Goal: Task Accomplishment & Management: Complete application form

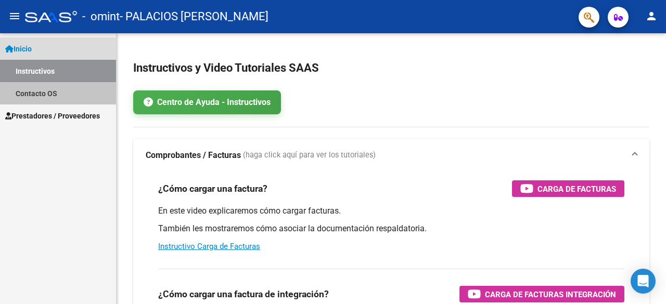
click at [67, 100] on link "Contacto OS" at bounding box center [58, 93] width 116 height 22
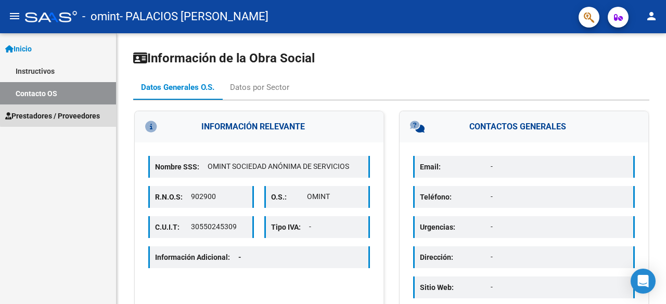
click at [63, 112] on span "Prestadores / Proveedores" at bounding box center [52, 115] width 95 height 11
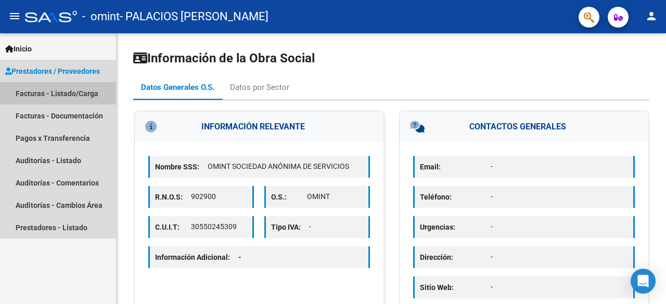
click at [68, 97] on link "Facturas - Listado/Carga" at bounding box center [58, 93] width 116 height 22
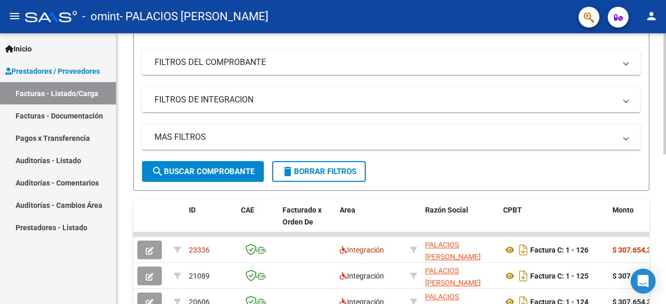
scroll to position [182, 0]
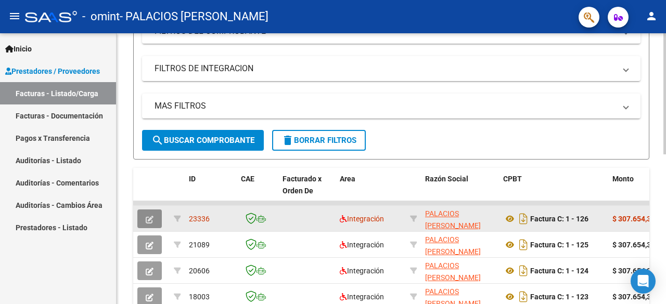
click at [156, 218] on button "button" at bounding box center [149, 219] width 24 height 19
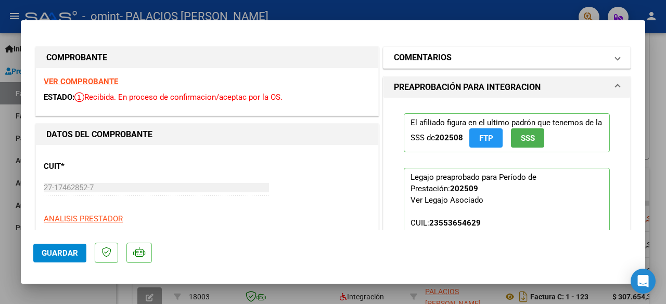
click at [453, 58] on mat-panel-title "COMENTARIOS" at bounding box center [500, 57] width 213 height 12
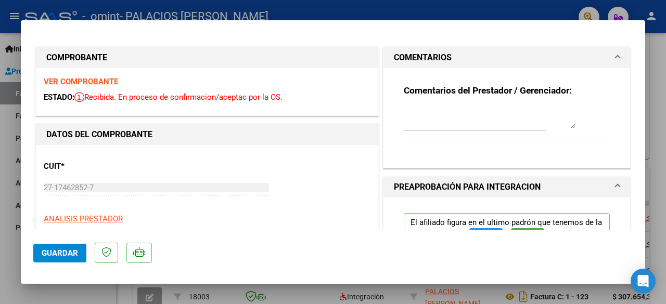
click at [453, 58] on mat-panel-title "COMENTARIOS" at bounding box center [500, 57] width 213 height 12
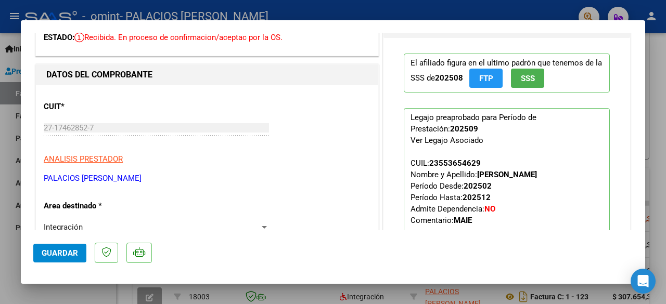
scroll to position [60, 0]
click at [474, 202] on strong "202512" at bounding box center [476, 196] width 28 height 9
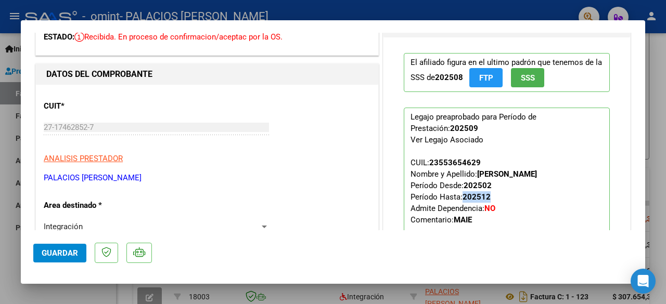
click at [474, 202] on strong "202512" at bounding box center [476, 196] width 28 height 9
click at [480, 202] on strong "202512" at bounding box center [476, 196] width 28 height 9
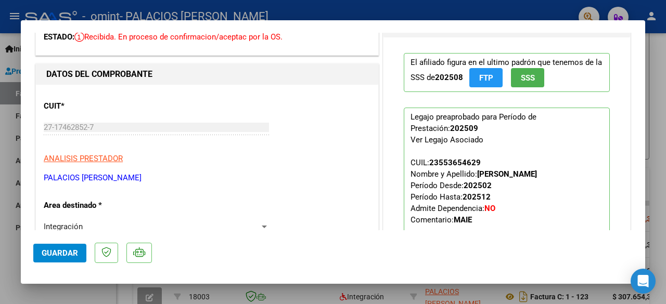
click at [465, 202] on strong "202512" at bounding box center [476, 196] width 28 height 9
click at [481, 202] on strong "202512" at bounding box center [476, 196] width 28 height 9
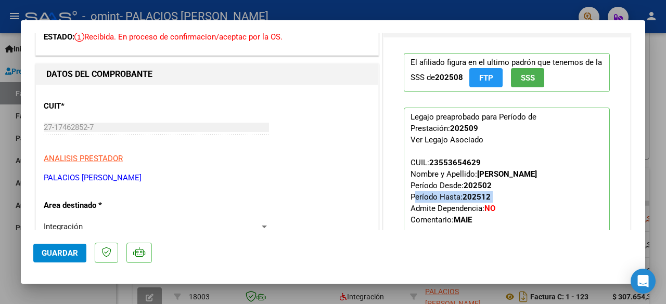
click at [509, 210] on p "Legajo preaprobado para Período de Prestación: 202509 Ver Legajo Asociado CUIL:…" at bounding box center [507, 183] width 206 height 150
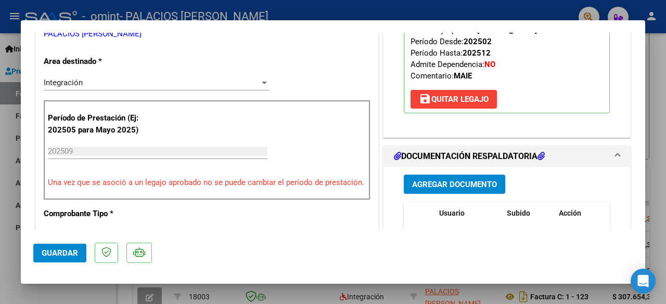
scroll to position [0, 0]
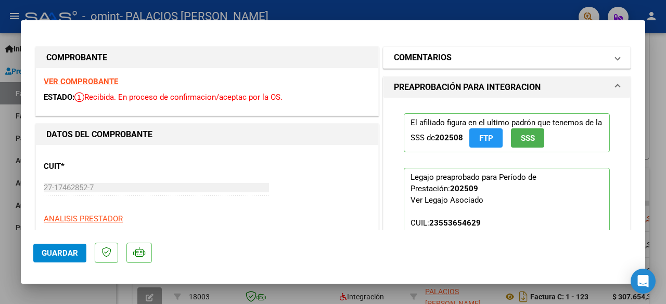
click at [587, 63] on mat-panel-title "COMENTARIOS" at bounding box center [500, 57] width 213 height 12
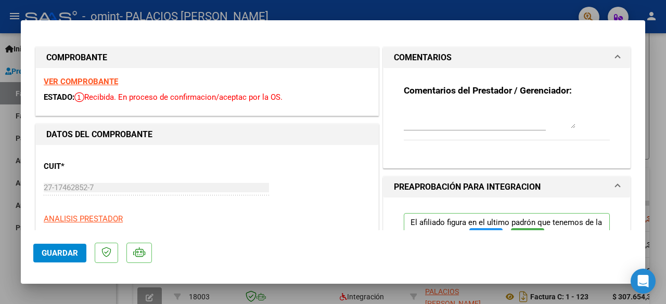
click at [587, 63] on mat-panel-title "COMENTARIOS" at bounding box center [500, 57] width 213 height 12
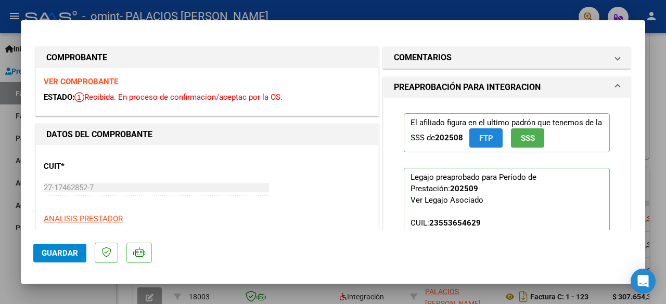
click at [483, 134] on span "FTP" at bounding box center [486, 138] width 14 height 9
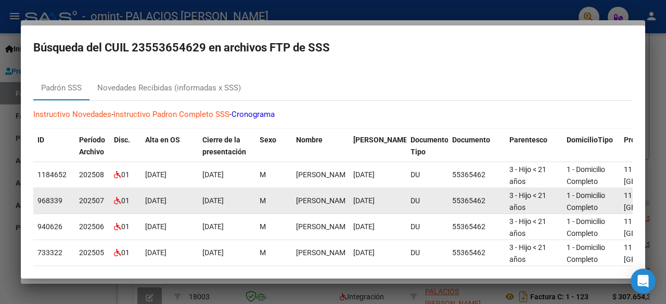
scroll to position [1, 0]
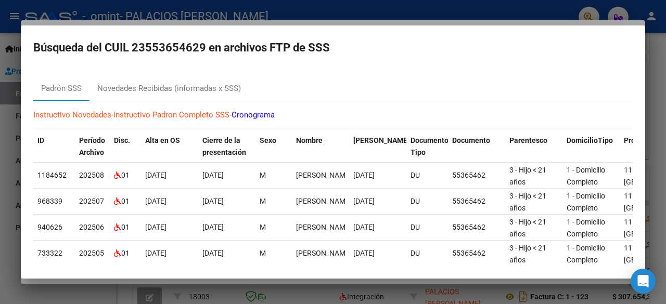
click at [648, 88] on div at bounding box center [333, 152] width 666 height 304
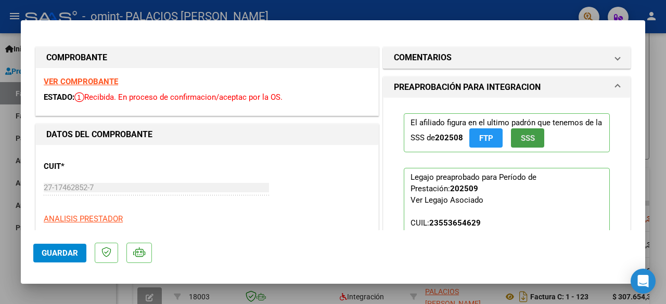
click at [533, 140] on button "SSS" at bounding box center [527, 137] width 33 height 19
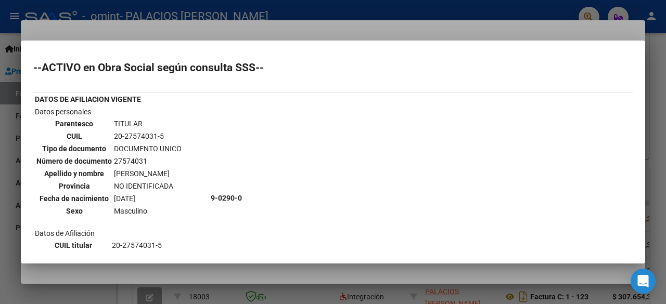
click at [643, 37] on div at bounding box center [333, 152] width 666 height 304
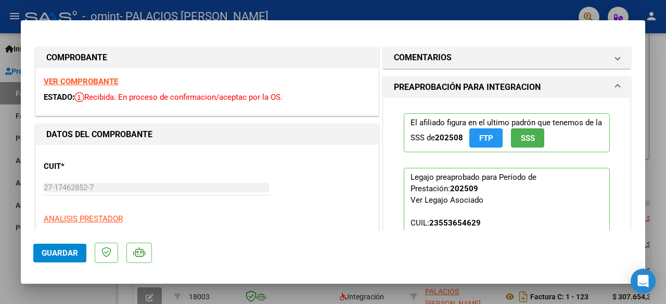
click at [654, 187] on div at bounding box center [333, 152] width 666 height 304
type input "$ 0,00"
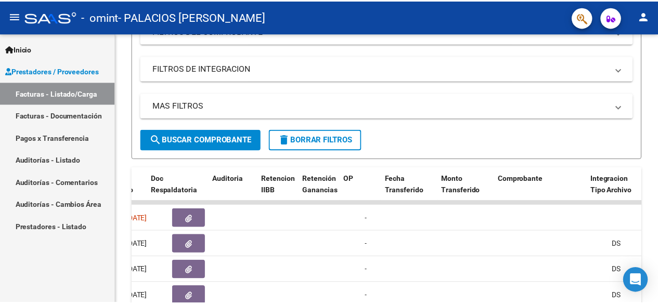
scroll to position [0, 665]
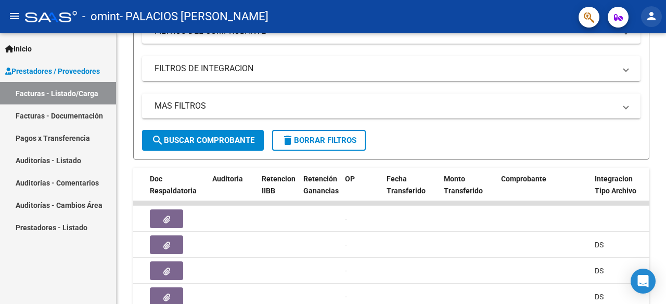
click at [648, 17] on mat-icon "person" at bounding box center [651, 16] width 12 height 12
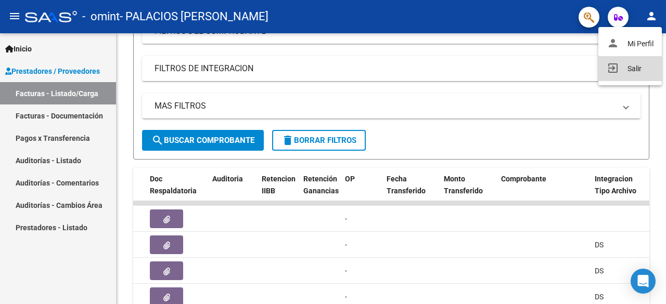
click at [633, 67] on button "exit_to_app Salir" at bounding box center [629, 68] width 63 height 25
